Goal: Task Accomplishment & Management: Complete application form

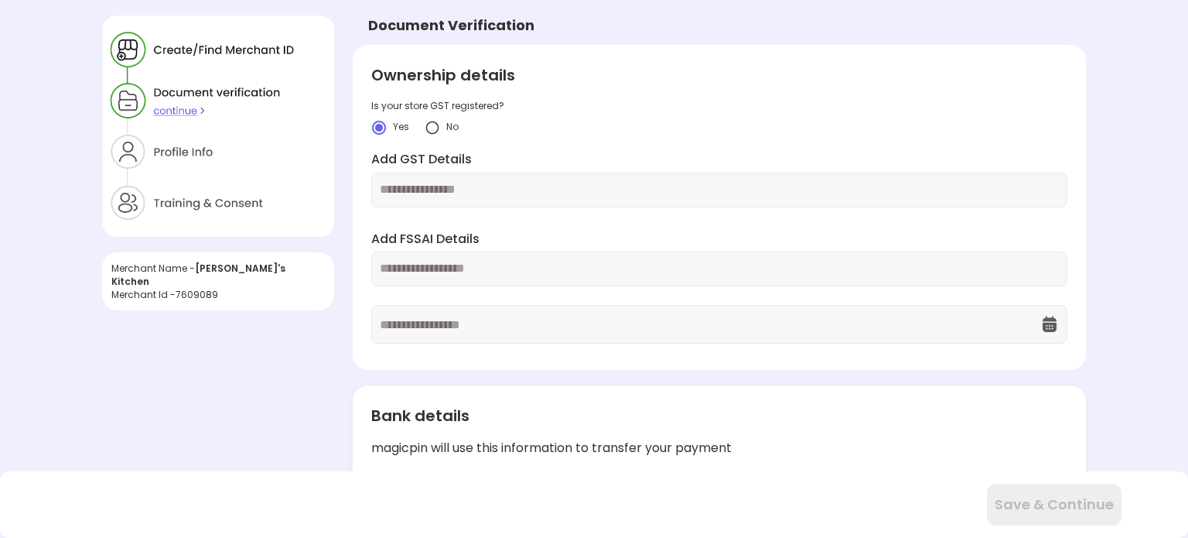
click at [434, 126] on img at bounding box center [432, 127] width 15 height 15
click at [384, 135] on div "Ownership details Is your store GST registered? Yes No Add PAN Details Add FSSA…" at bounding box center [719, 208] width 733 height 326
click at [381, 132] on img at bounding box center [378, 127] width 15 height 15
click at [431, 129] on img at bounding box center [432, 127] width 15 height 15
click at [439, 191] on input "text" at bounding box center [719, 190] width 679 height 18
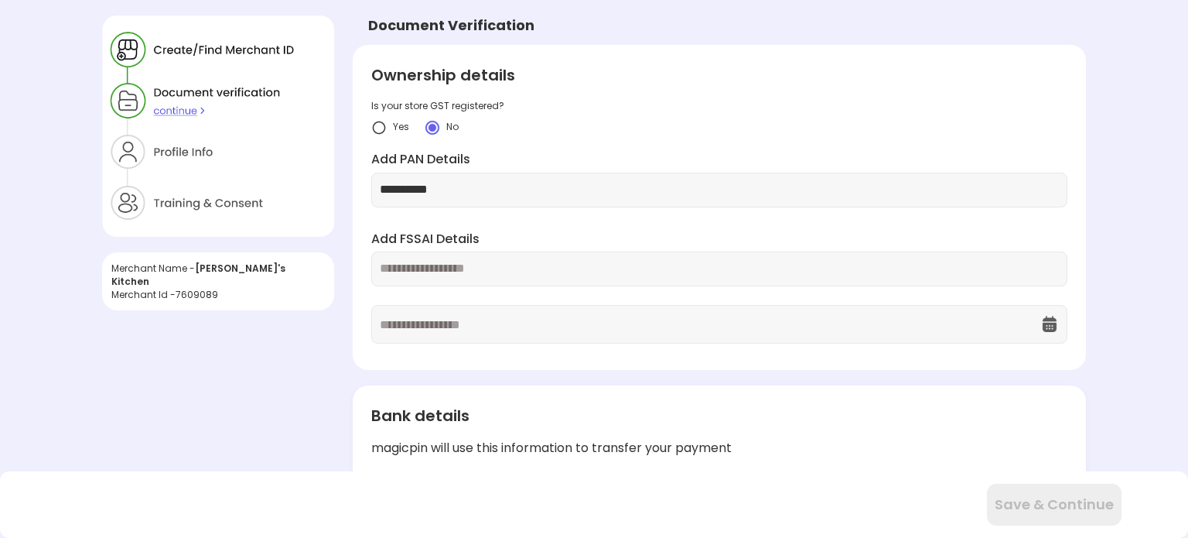
type input "**********"
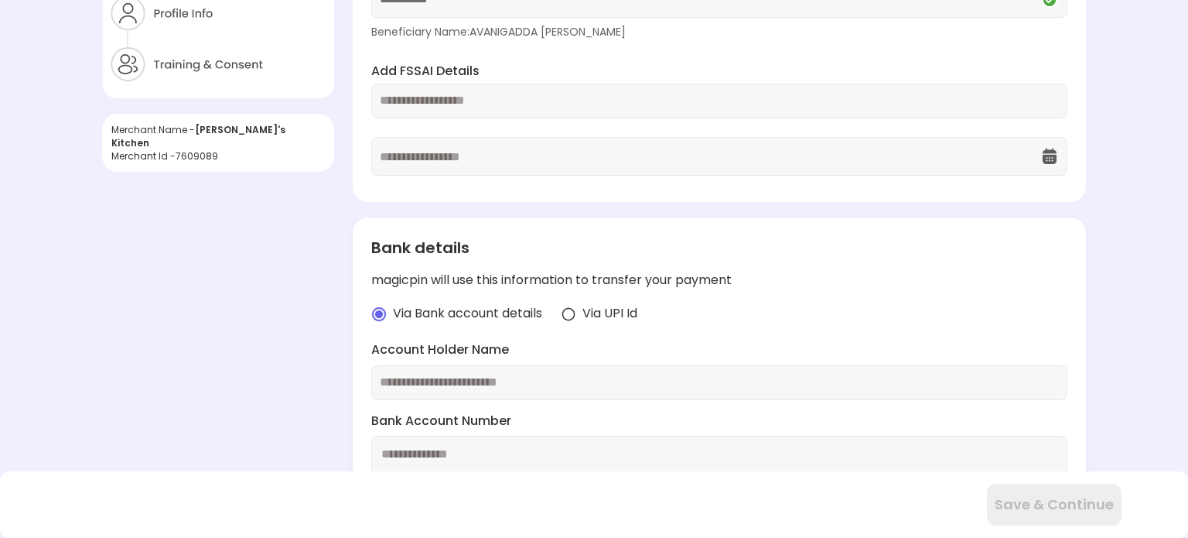
scroll to position [232, 0]
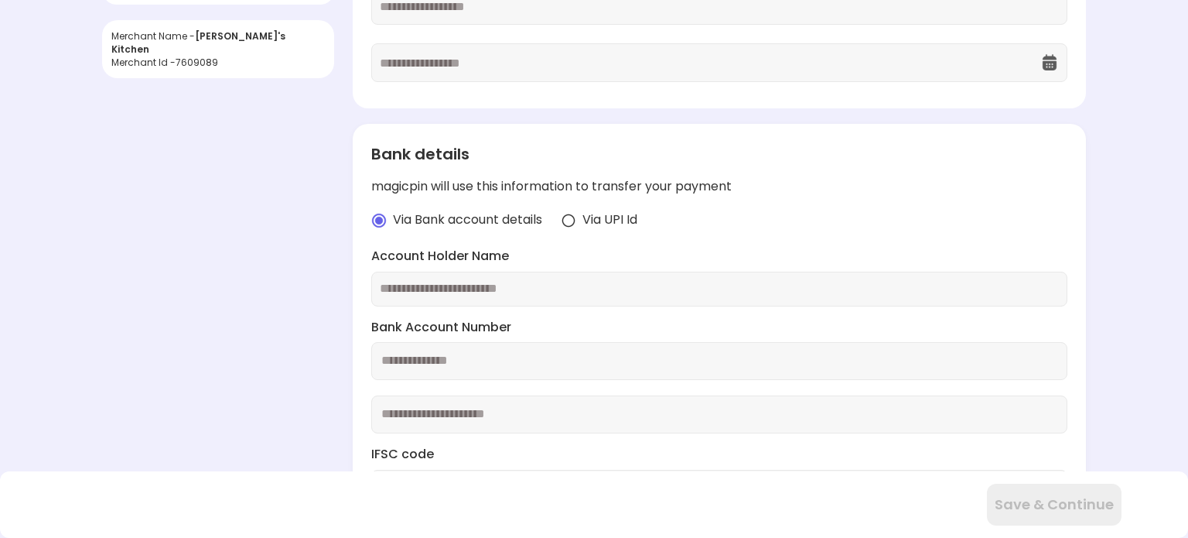
click at [575, 218] on img at bounding box center [568, 220] width 15 height 15
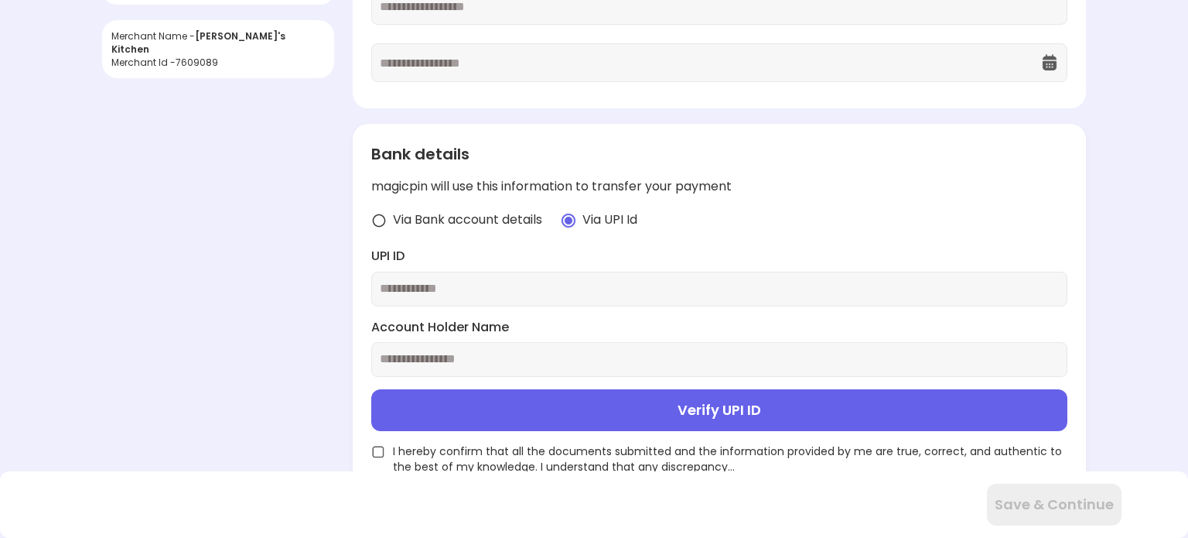
click at [381, 219] on img at bounding box center [378, 220] width 15 height 15
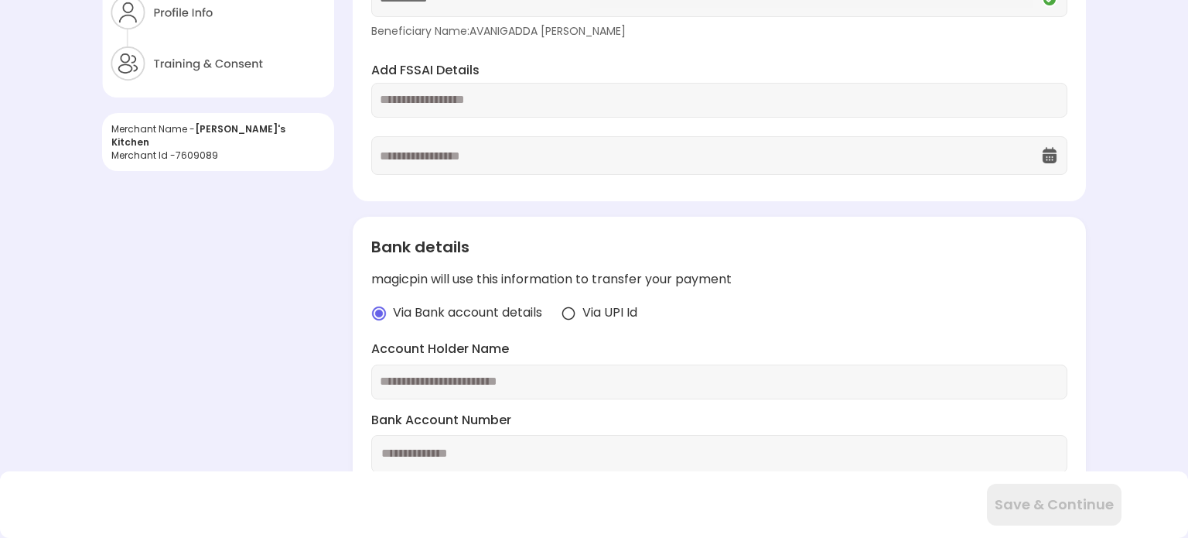
scroll to position [377, 0]
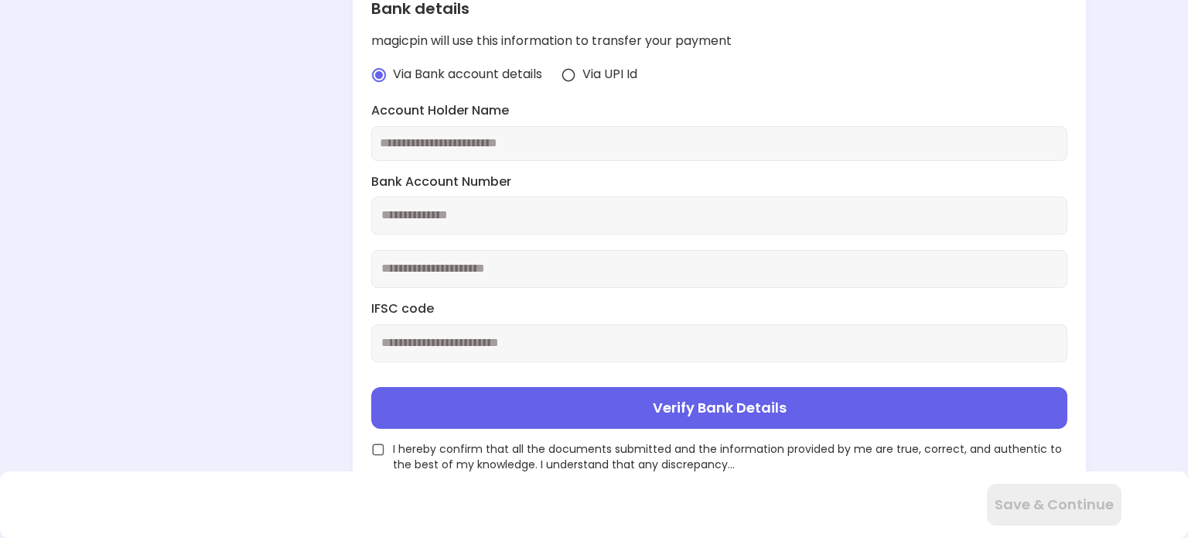
click at [576, 73] on img at bounding box center [568, 74] width 15 height 15
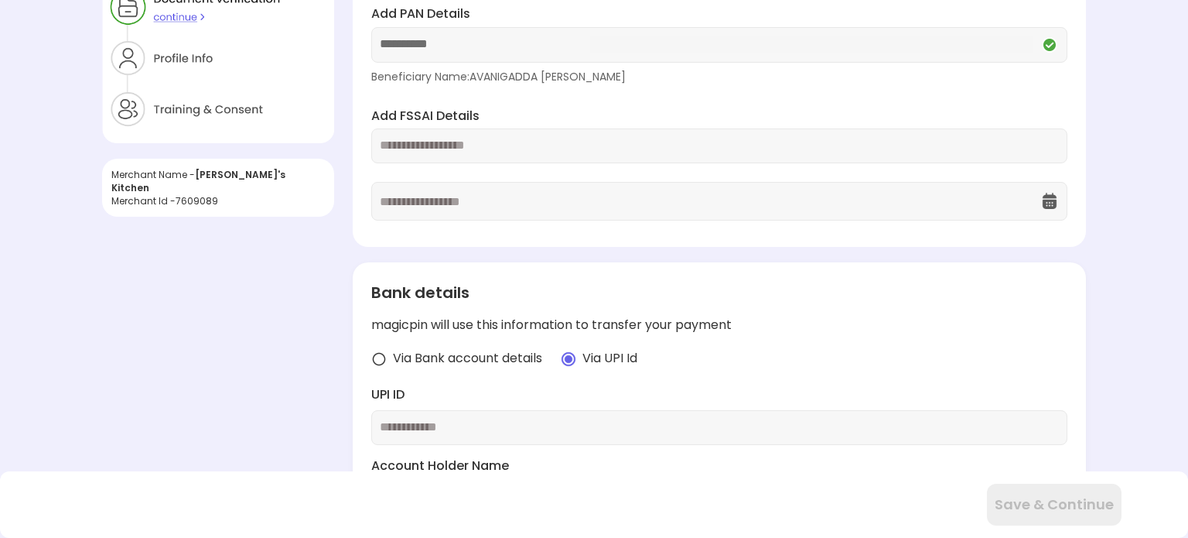
scroll to position [0, 0]
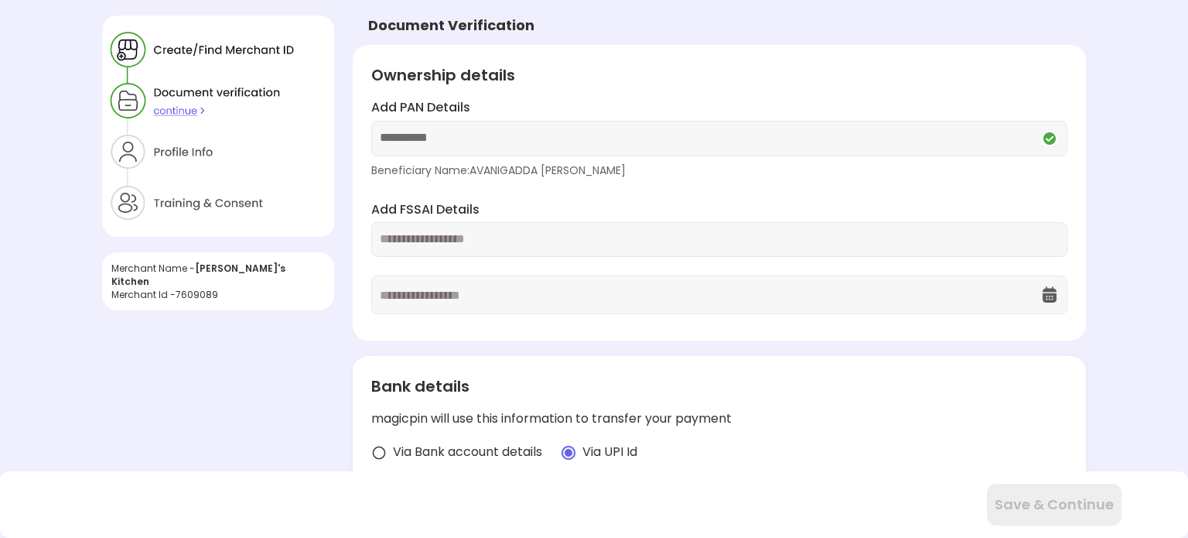
click at [246, 55] on img at bounding box center [218, 125] width 232 height 221
click at [131, 52] on img at bounding box center [218, 125] width 232 height 221
click at [186, 158] on img at bounding box center [218, 125] width 232 height 221
click at [189, 140] on img at bounding box center [218, 125] width 232 height 221
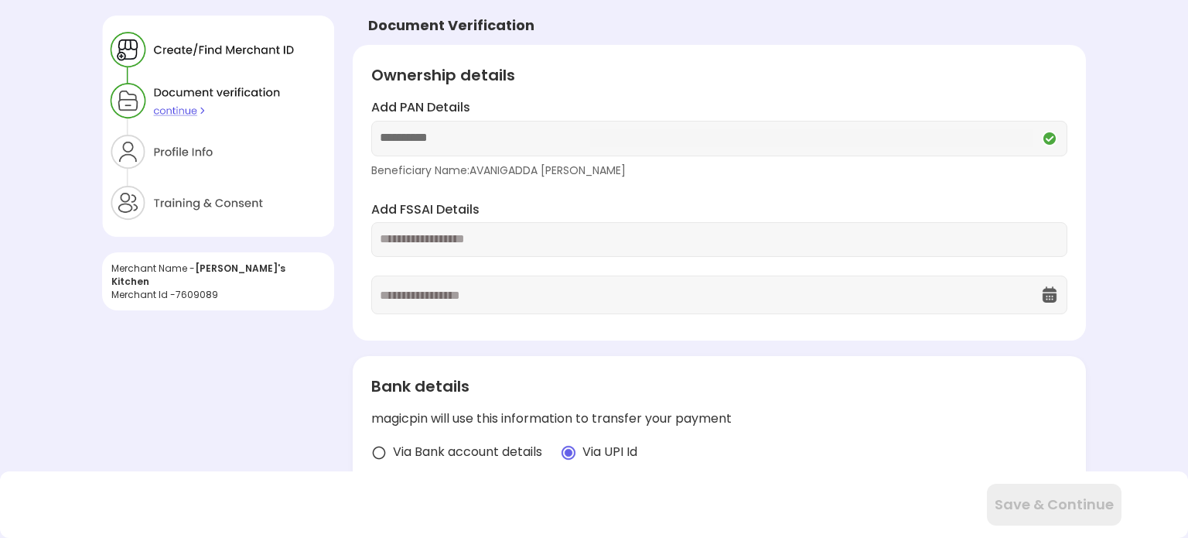
click at [623, 10] on div "**********" at bounding box center [594, 387] width 1188 height 774
click at [247, 46] on img at bounding box center [218, 125] width 232 height 221
click at [120, 46] on img at bounding box center [218, 125] width 232 height 221
